Goal: Task Accomplishment & Management: Manage account settings

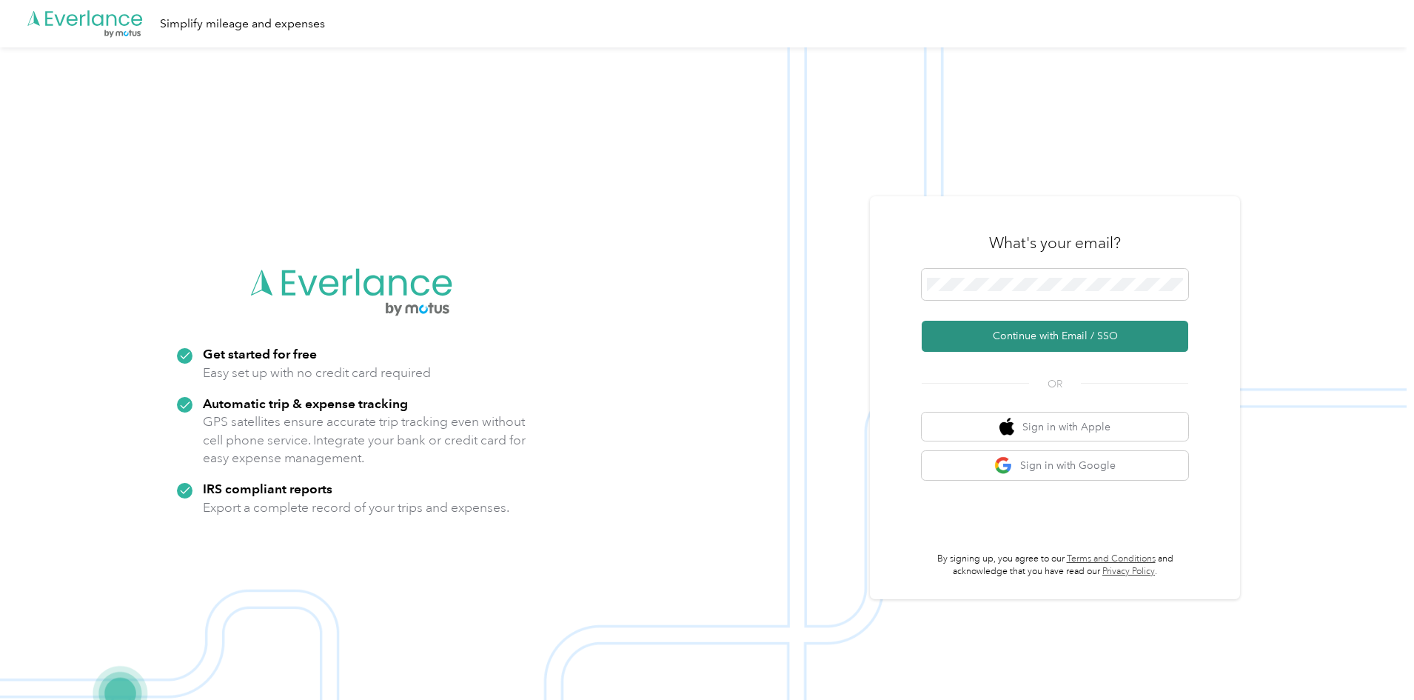
click at [1056, 333] on button "Continue with Email / SSO" at bounding box center [1055, 336] width 266 height 31
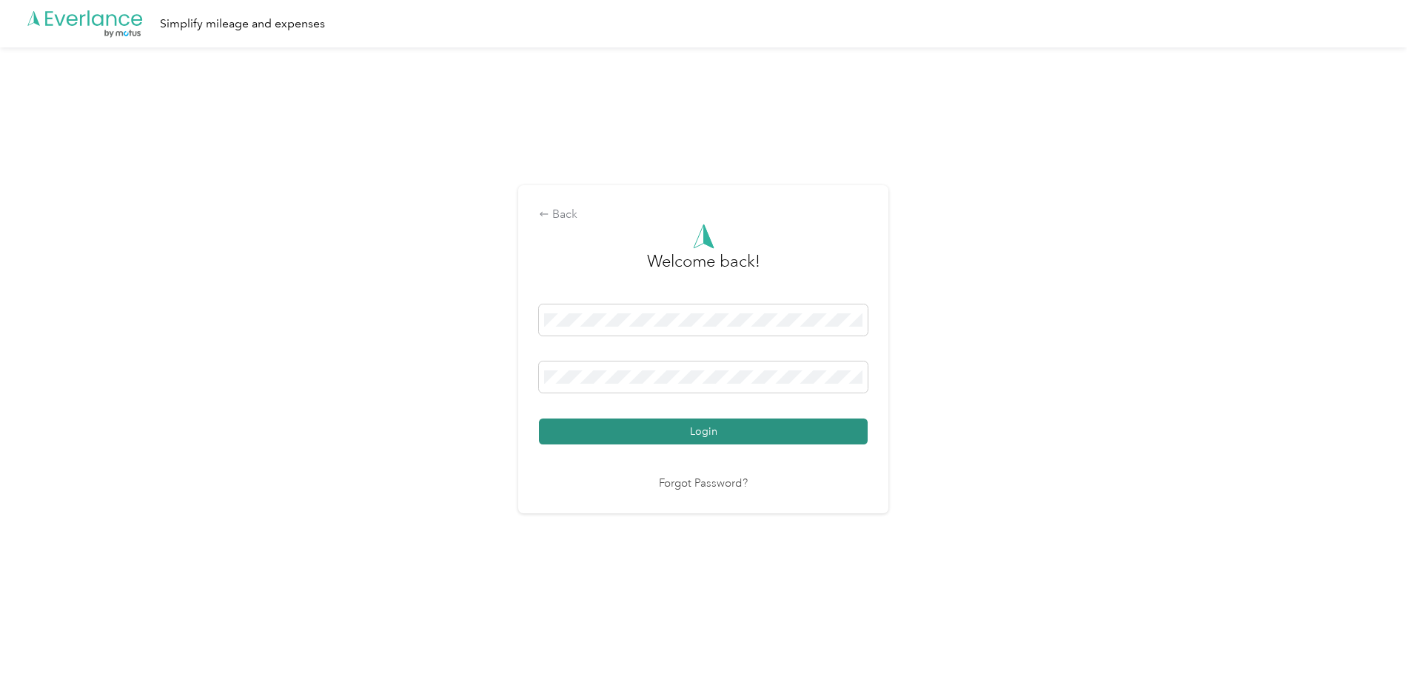
click at [713, 435] on button "Login" at bounding box center [703, 431] width 329 height 26
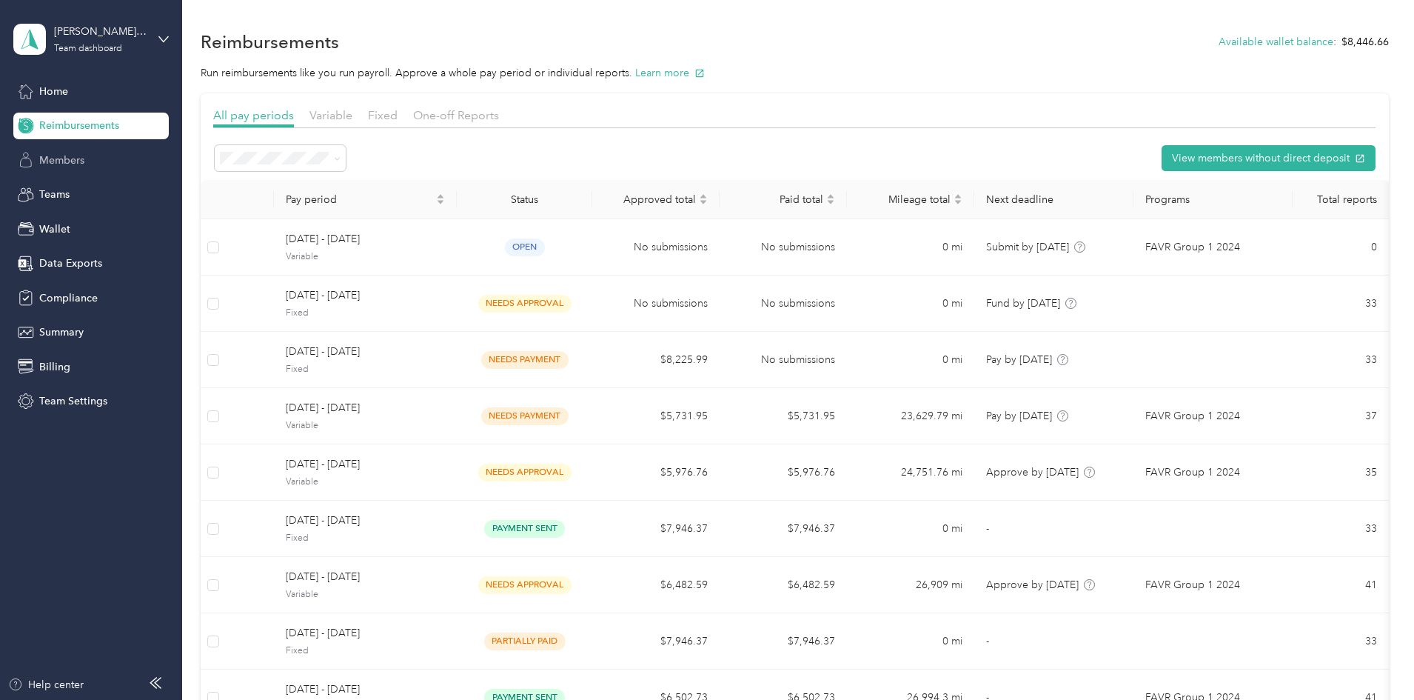
click at [67, 156] on span "Members" at bounding box center [61, 160] width 45 height 16
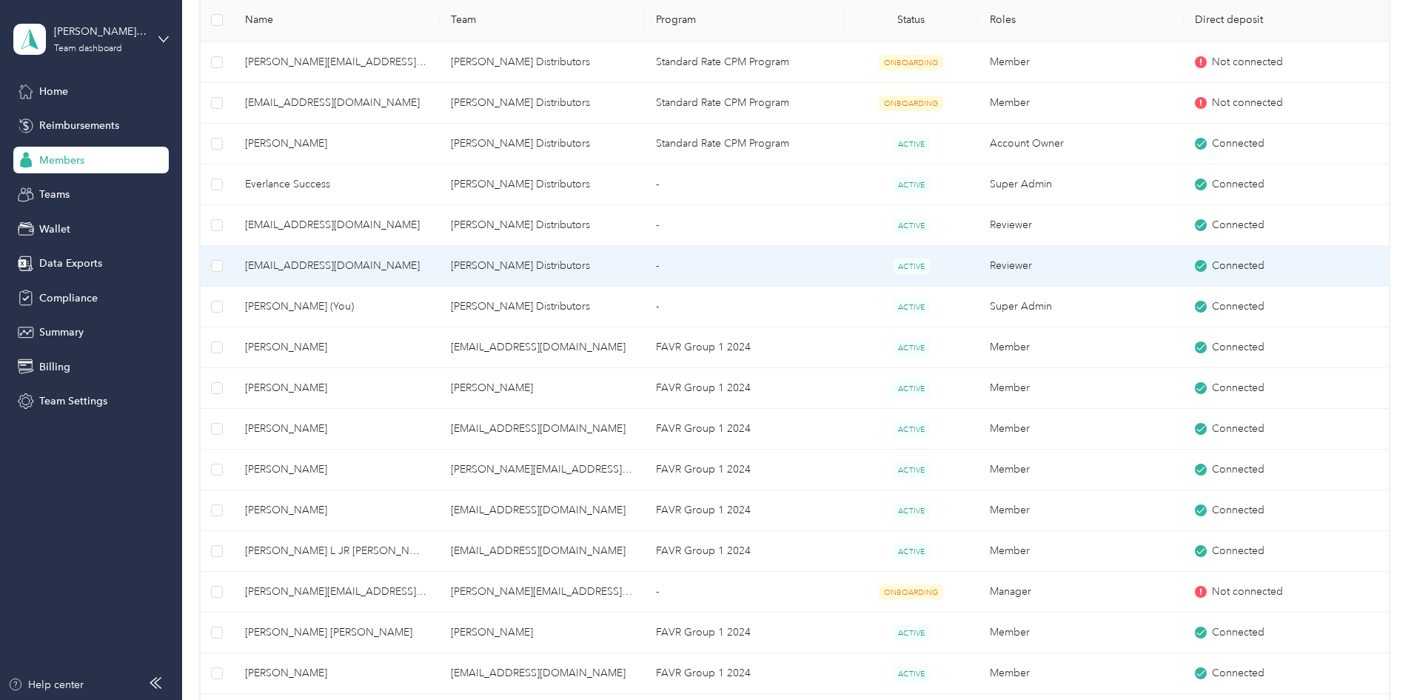
scroll to position [518, 0]
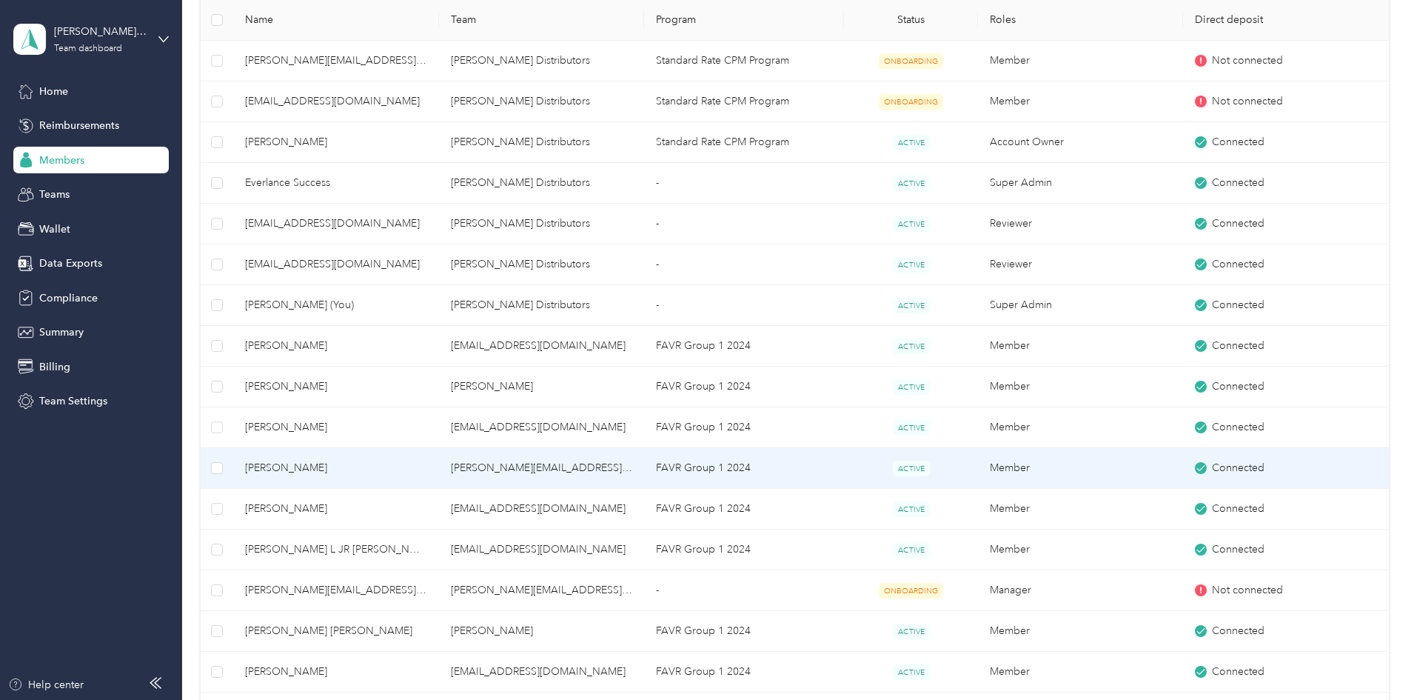
click at [893, 466] on span "ACTIVE" at bounding box center [911, 468] width 37 height 16
click at [375, 469] on span "[PERSON_NAME]" at bounding box center [335, 468] width 181 height 16
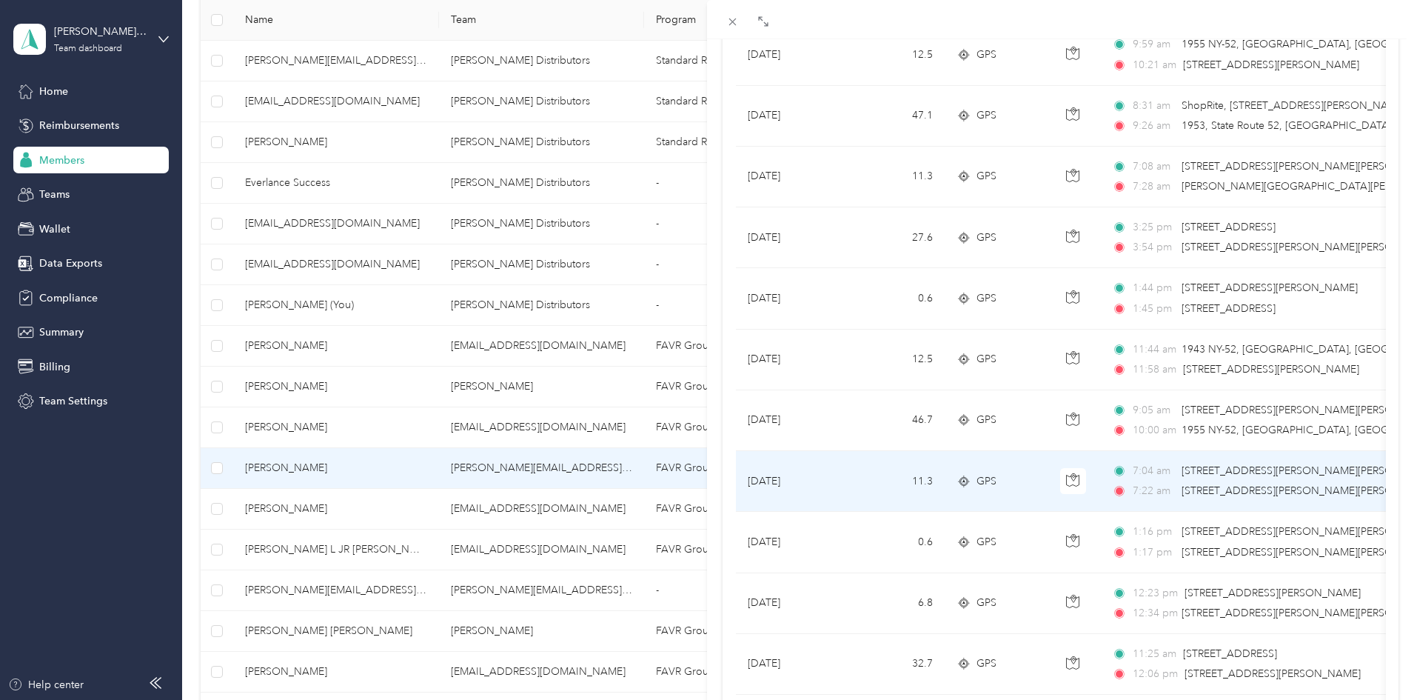
scroll to position [1036, 0]
